Goal: Task Accomplishment & Management: Manage account settings

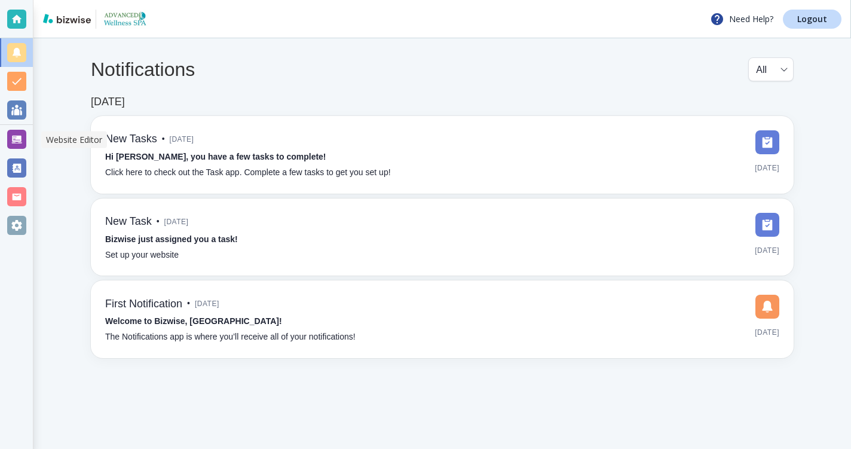
click at [17, 140] on div at bounding box center [16, 139] width 19 height 19
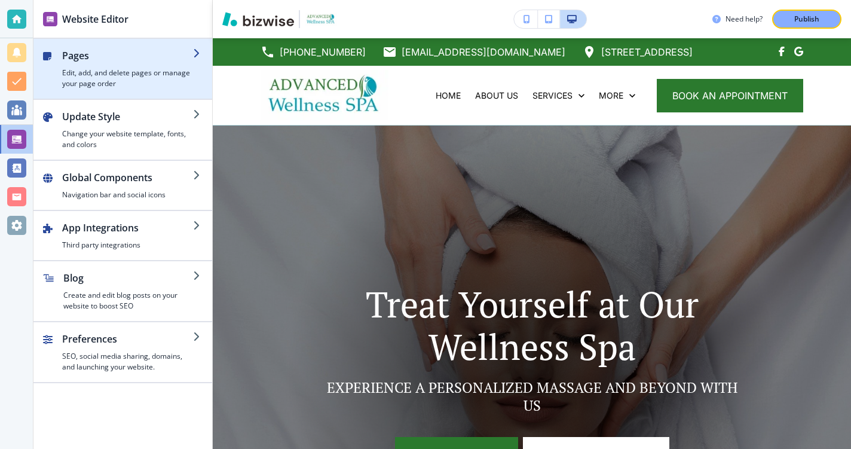
click at [194, 55] on icon "button" at bounding box center [198, 53] width 10 height 10
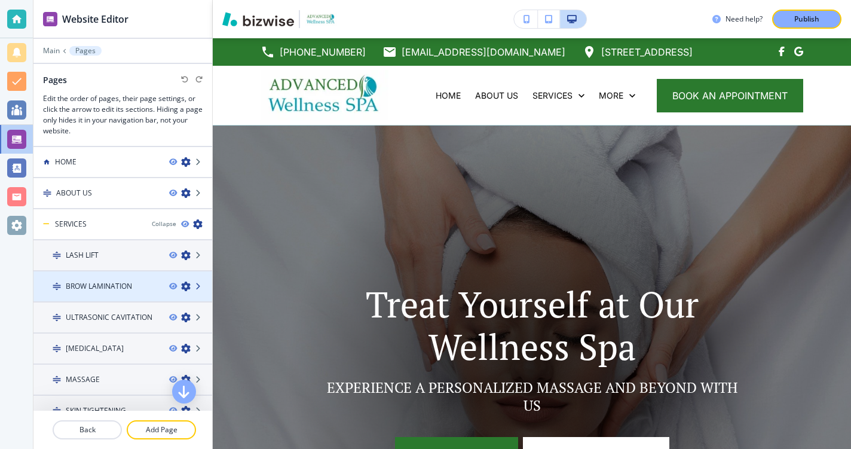
click at [195, 284] on icon at bounding box center [198, 286] width 7 height 7
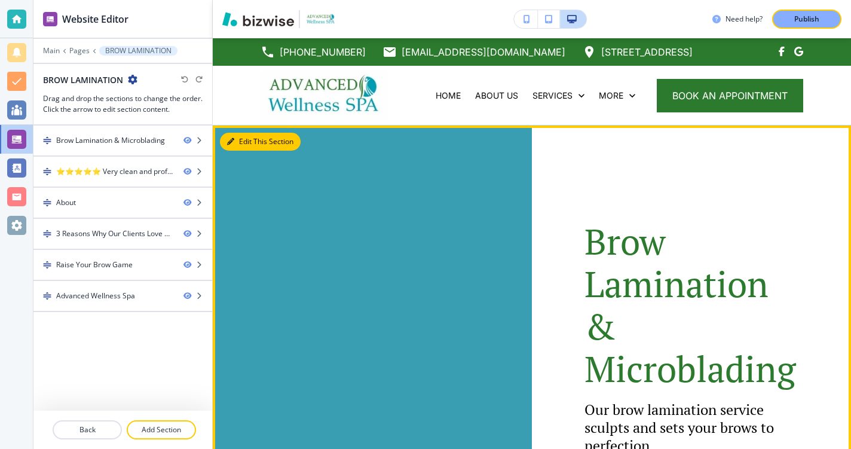
click at [247, 143] on button "Edit This Section" at bounding box center [260, 142] width 81 height 18
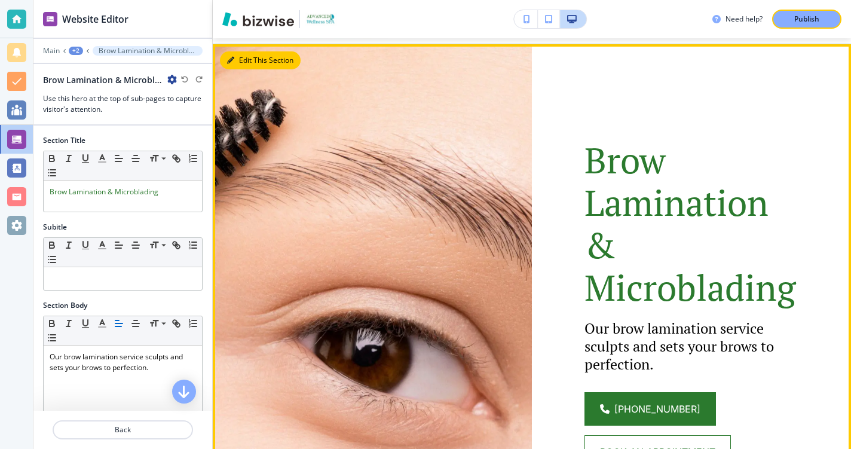
scroll to position [87, 0]
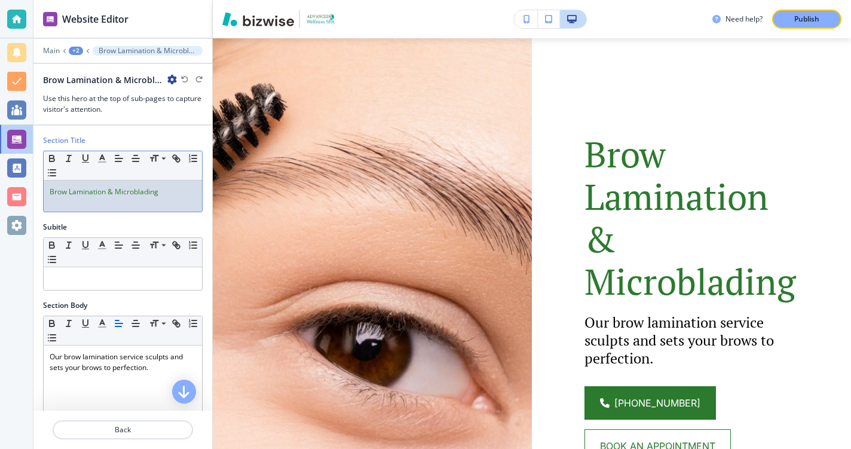
click at [168, 191] on p "Brow Lamination & Microblading" at bounding box center [123, 191] width 146 height 11
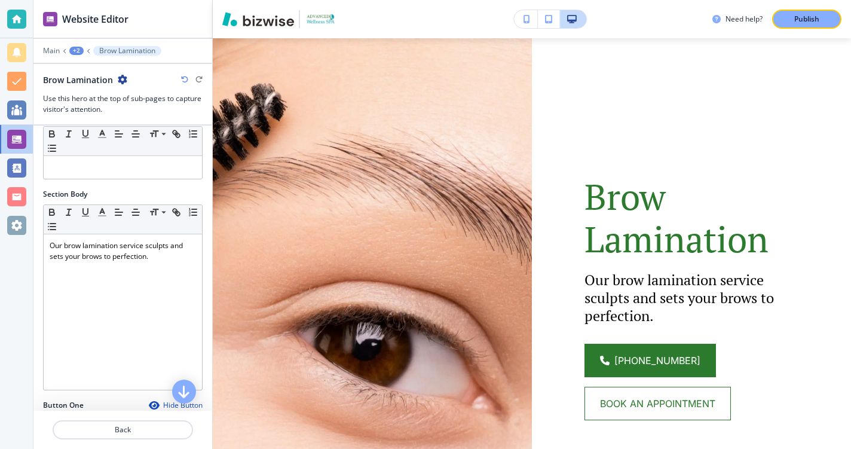
scroll to position [115, 0]
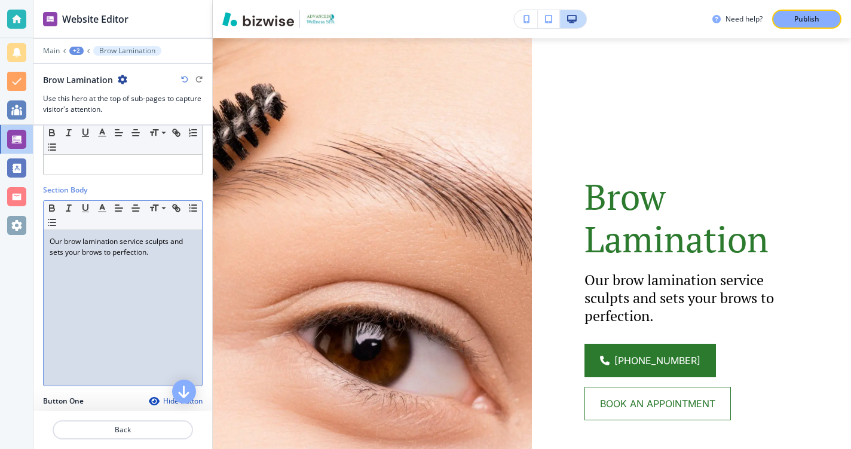
click at [168, 250] on p "Our brow lamination service sculpts and sets your brows to perfection." at bounding box center [123, 247] width 146 height 22
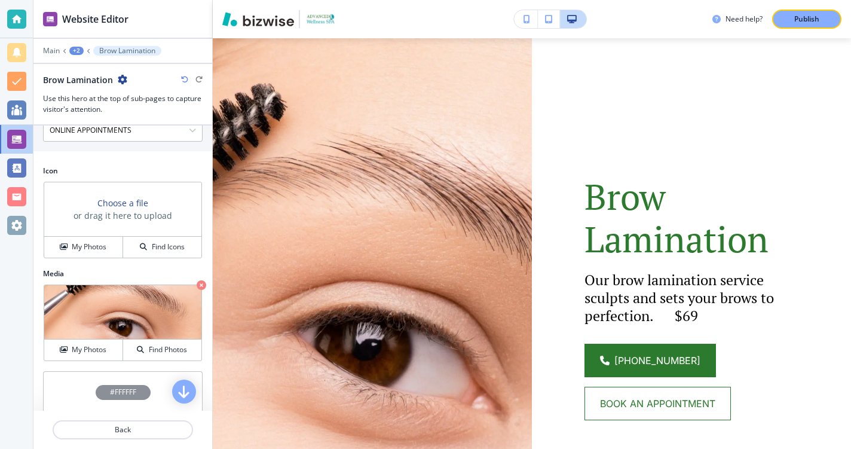
scroll to position [612, 0]
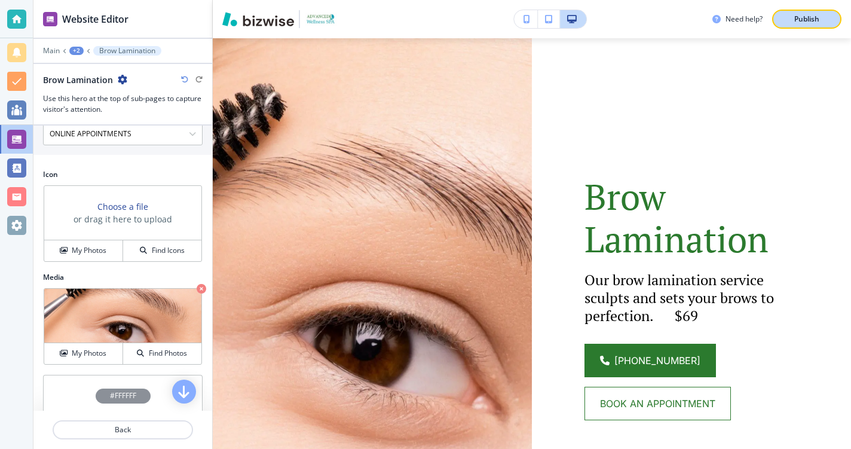
click at [806, 16] on p "Publish" at bounding box center [806, 19] width 25 height 11
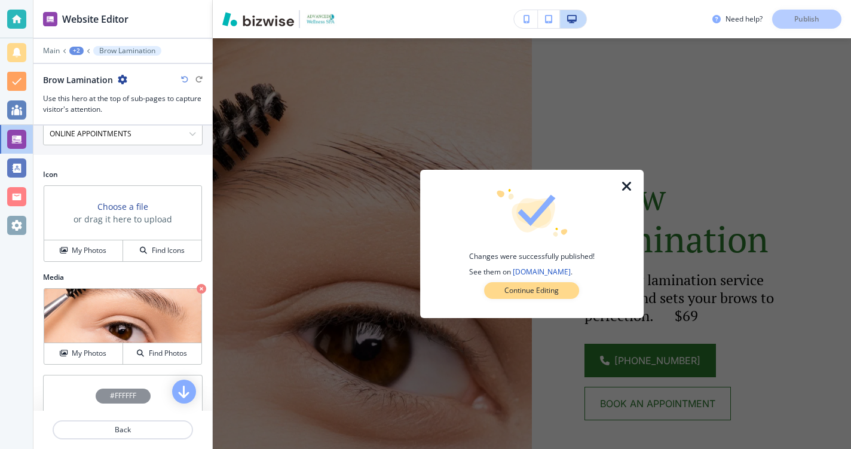
click at [544, 290] on p "Continue Editing" at bounding box center [531, 290] width 54 height 11
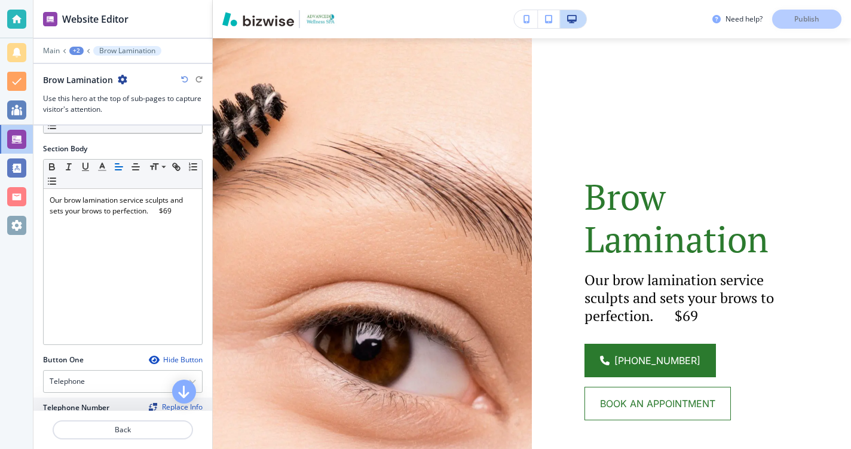
scroll to position [146, 0]
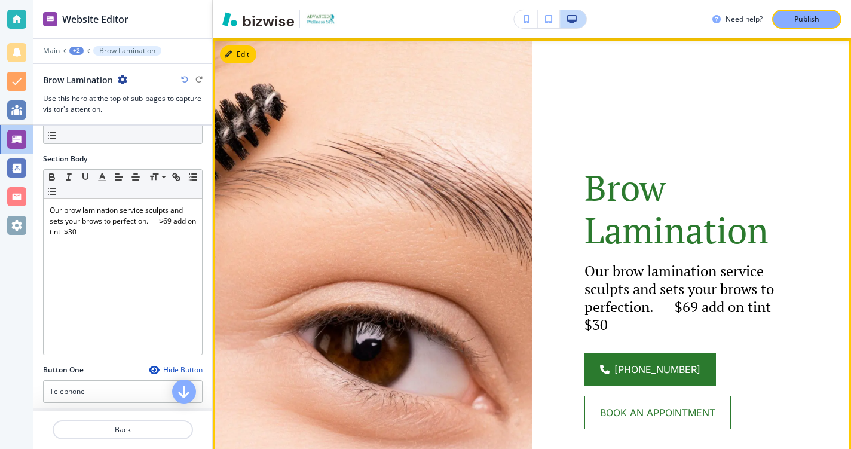
click at [697, 306] on p "Our brow lamination service sculpts and sets your brows to perfection. $69 add …" at bounding box center [691, 298] width 214 height 72
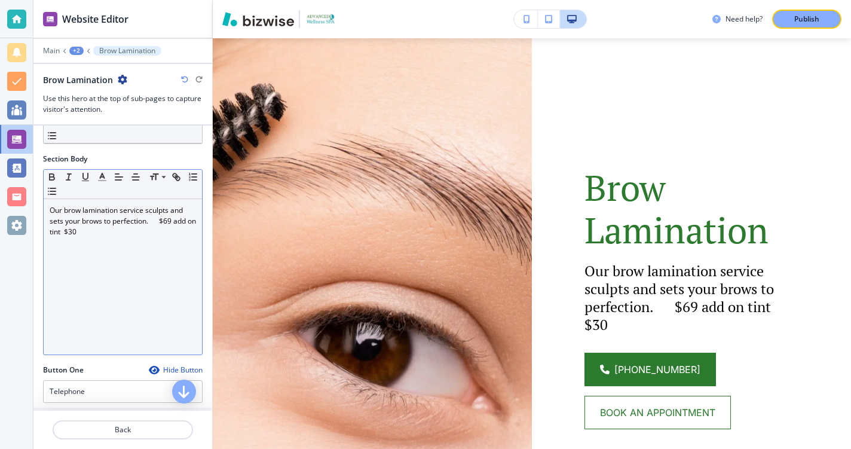
click at [161, 222] on p "Our brow lamination service sculpts and sets your brows to perfection. $69 add …" at bounding box center [123, 221] width 146 height 32
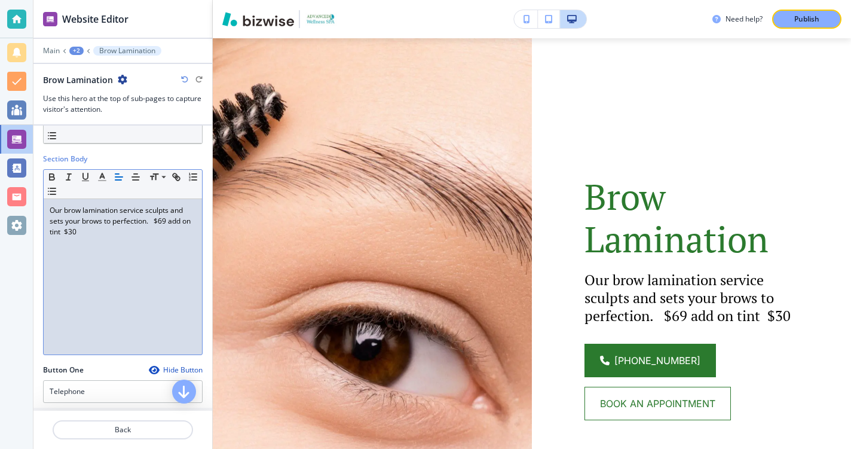
click at [89, 232] on p "Our brow lamination service sculpts and sets your brows to perfection. $69 add …" at bounding box center [123, 221] width 146 height 32
click at [803, 17] on p "Publish" at bounding box center [806, 19] width 25 height 11
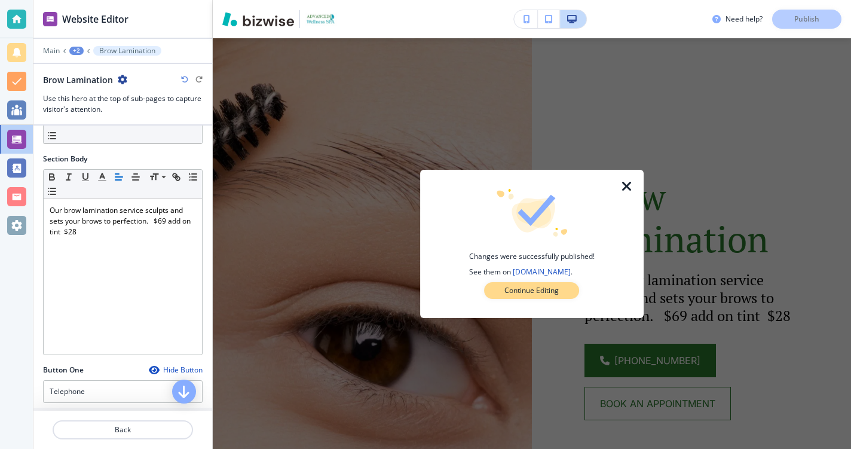
click at [549, 288] on p "Continue Editing" at bounding box center [531, 290] width 54 height 11
